Goal: Leave review/rating: Share an evaluation or opinion about a product, service, or content

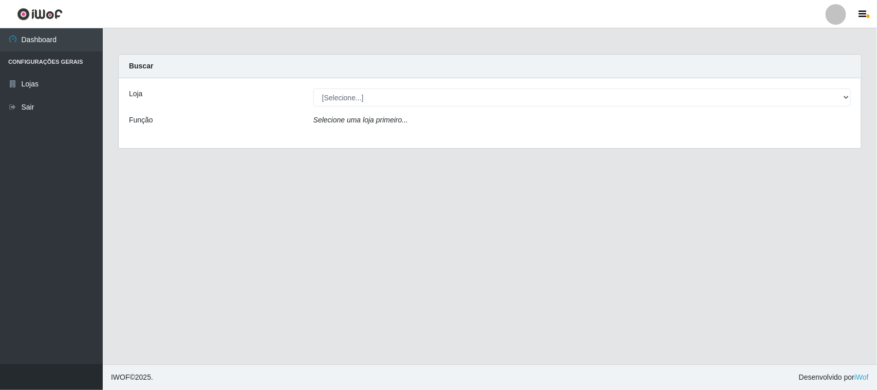
select select "515"
click at [313, 88] on select "[Selecione...] Hiper Queiroz - [GEOGRAPHIC_DATA]" at bounding box center [582, 97] width 538 height 18
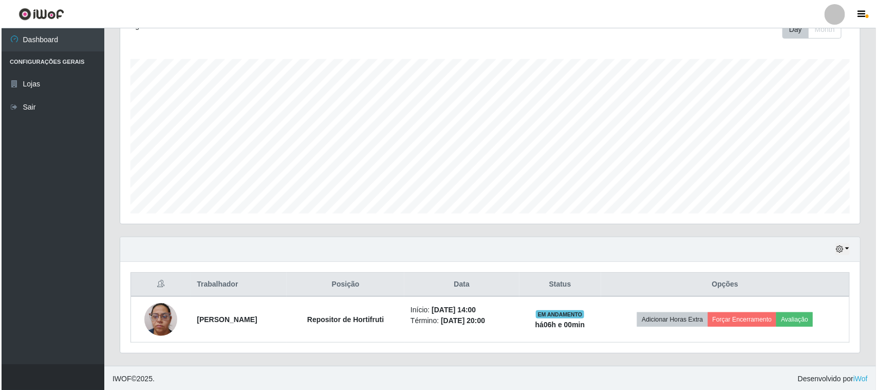
scroll to position [157, 0]
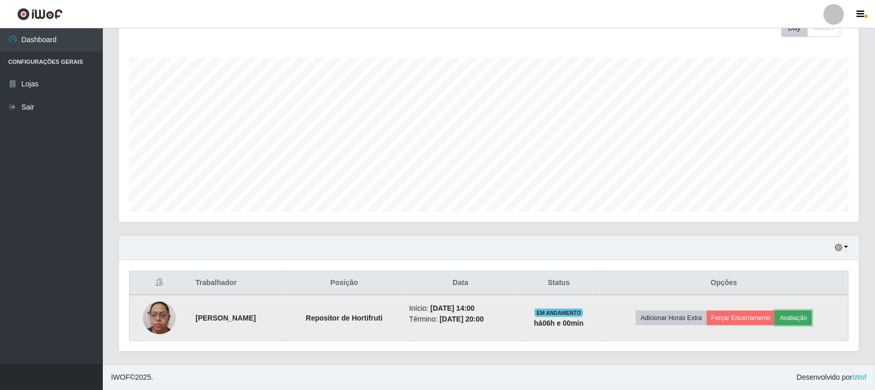
click at [808, 322] on button "Avaliação" at bounding box center [793, 317] width 36 height 14
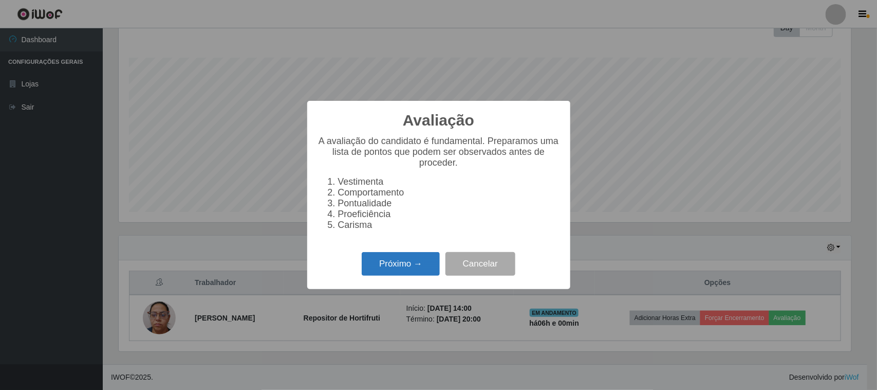
click at [412, 276] on button "Próximo →" at bounding box center [401, 264] width 78 height 24
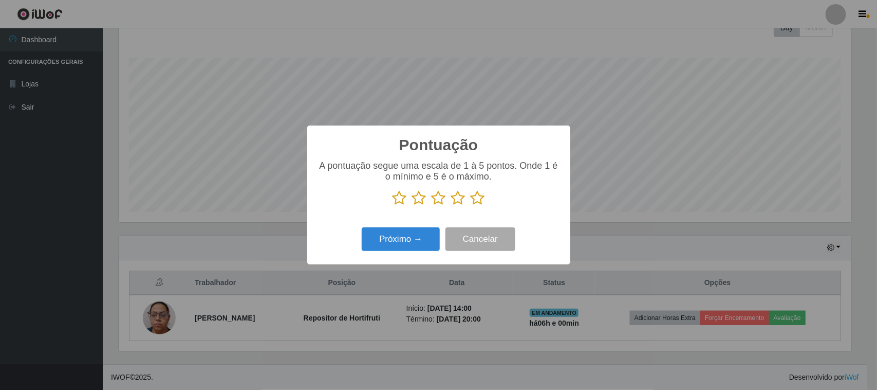
scroll to position [513705, 513184]
click at [437, 204] on icon at bounding box center [439, 197] width 14 height 15
click at [432, 206] on input "radio" at bounding box center [432, 206] width 0 height 0
click at [423, 237] on button "Próximo →" at bounding box center [401, 239] width 78 height 24
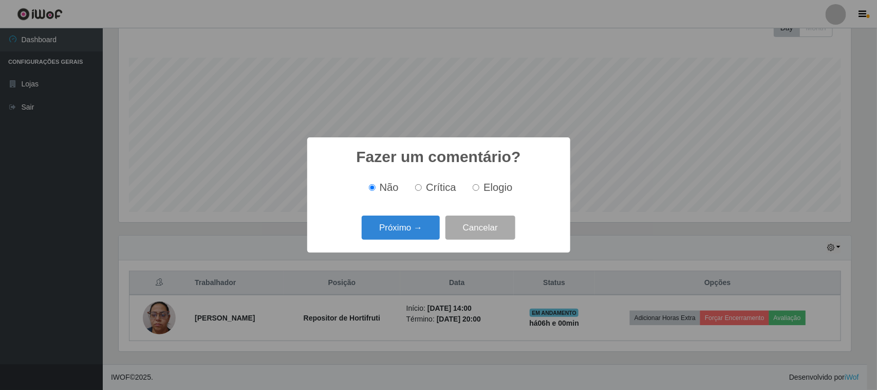
click at [471, 189] on label "Elogio" at bounding box center [491, 187] width 44 height 12
click at [473, 189] on input "Elogio" at bounding box center [476, 187] width 7 height 7
radio input "true"
click at [429, 226] on button "Próximo →" at bounding box center [401, 227] width 78 height 24
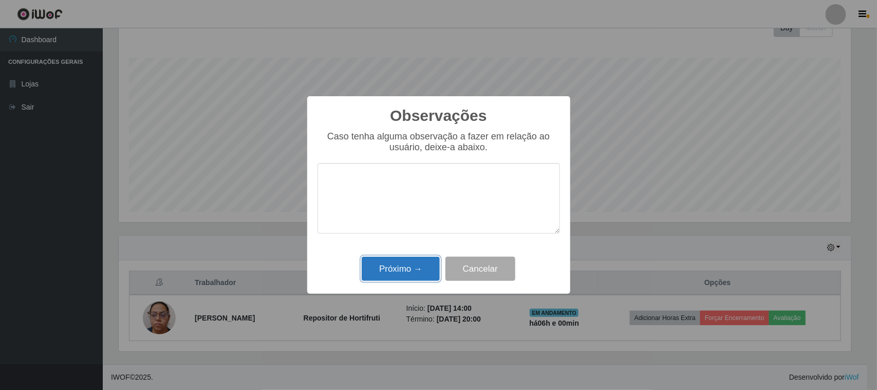
click at [423, 266] on button "Próximo →" at bounding box center [401, 268] width 78 height 24
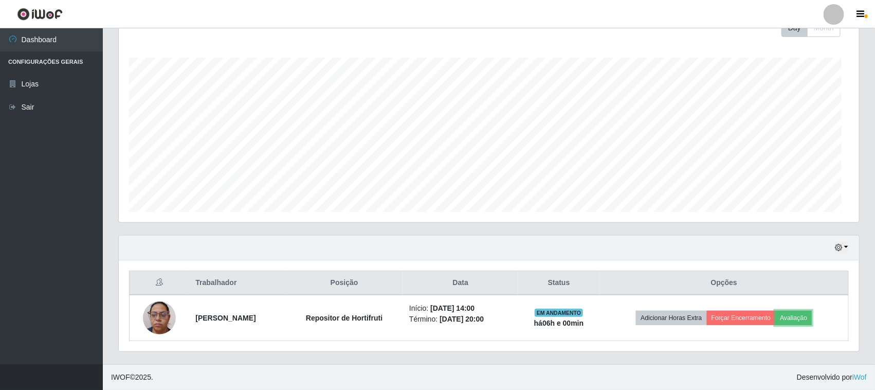
scroll to position [214, 740]
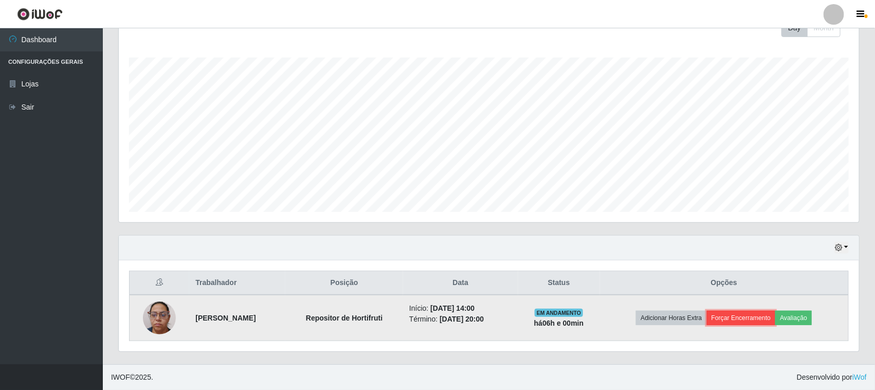
click at [752, 314] on button "Forçar Encerramento" at bounding box center [741, 317] width 69 height 14
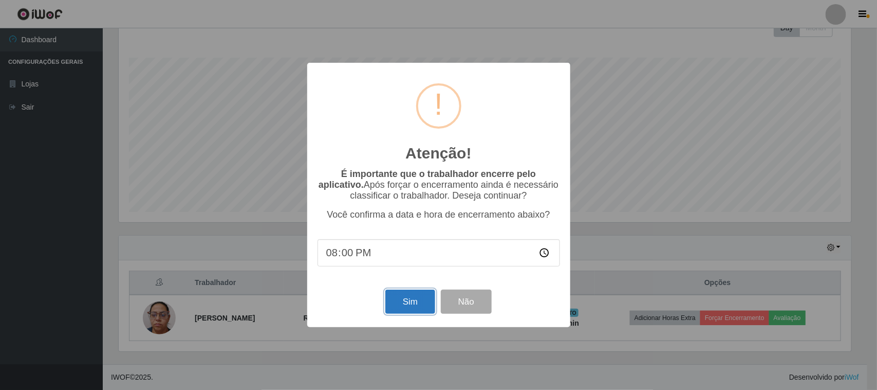
click at [417, 304] on button "Sim" at bounding box center [410, 301] width 50 height 24
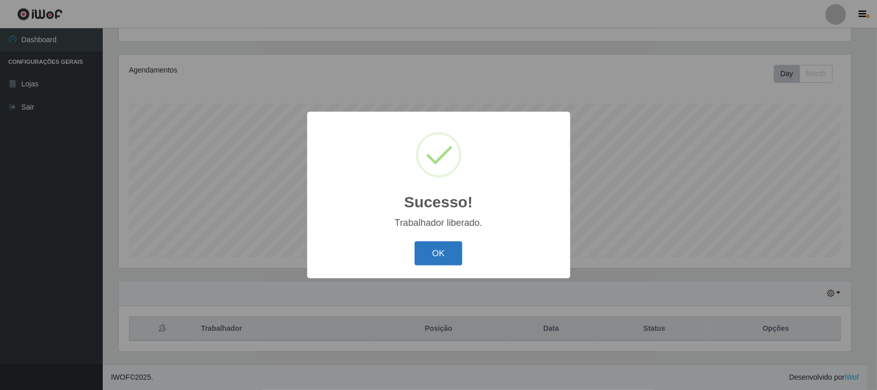
click at [433, 254] on button "OK" at bounding box center [439, 253] width 48 height 24
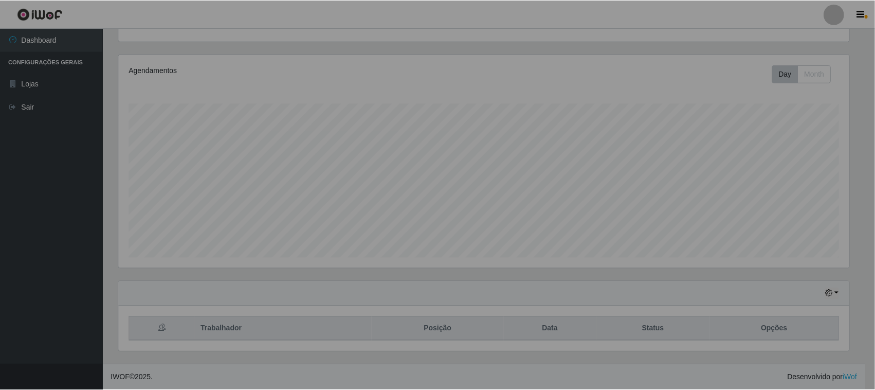
scroll to position [214, 740]
